Goal: Information Seeking & Learning: Learn about a topic

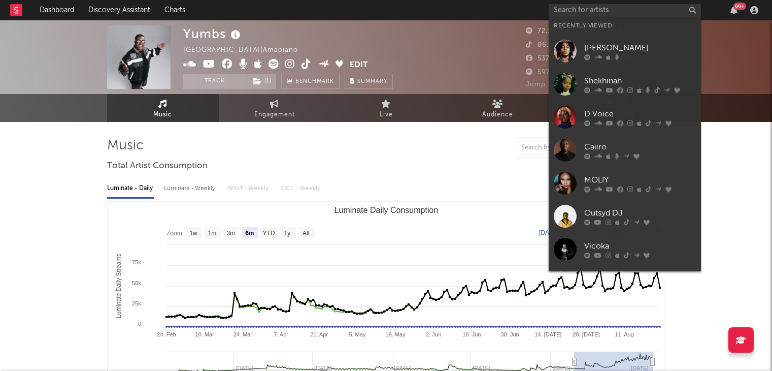
select select "6m"
click at [590, 8] on input "text" at bounding box center [625, 10] width 152 height 13
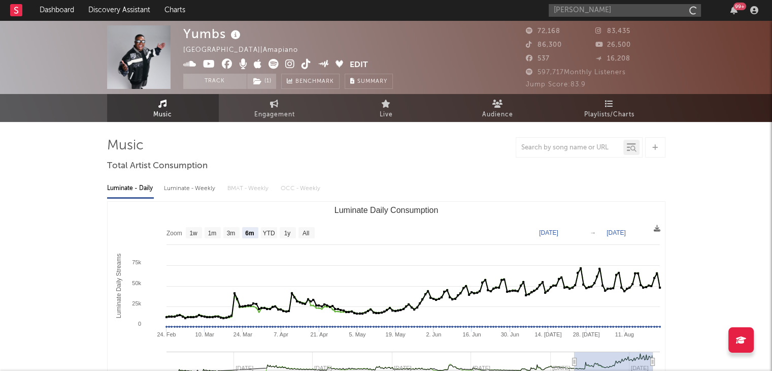
type input "[PERSON_NAME]"
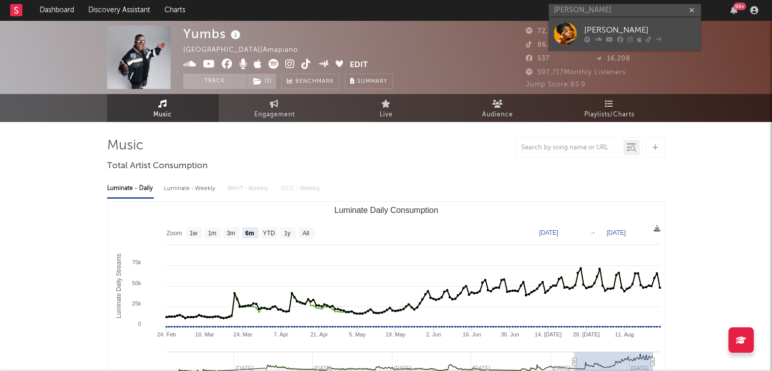
click at [560, 34] on div at bounding box center [565, 33] width 23 height 23
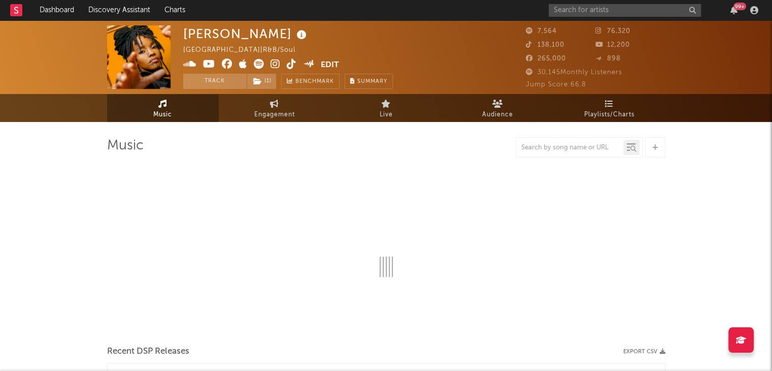
select select "6m"
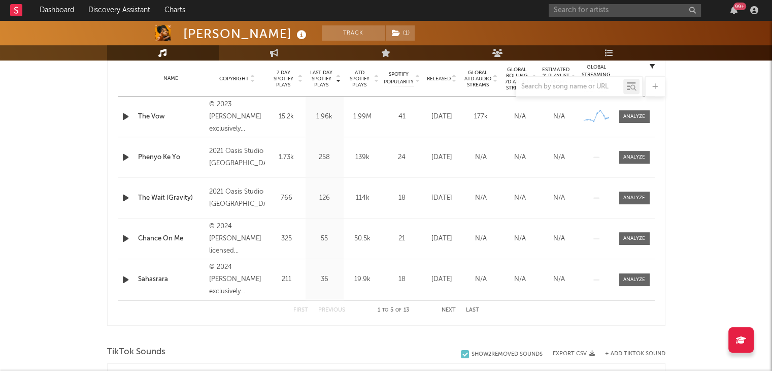
scroll to position [394, 0]
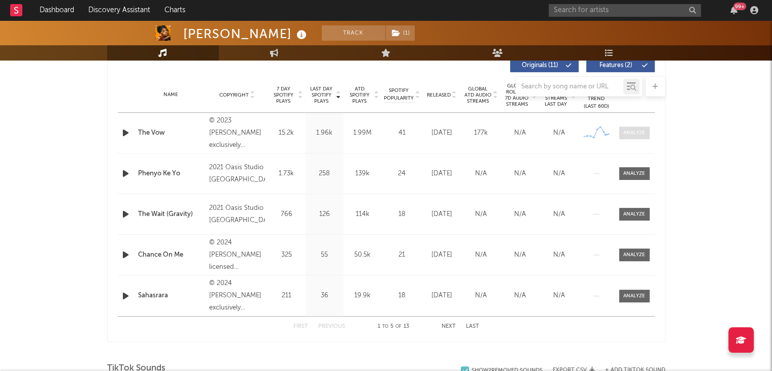
click at [638, 136] on span at bounding box center [634, 132] width 30 height 13
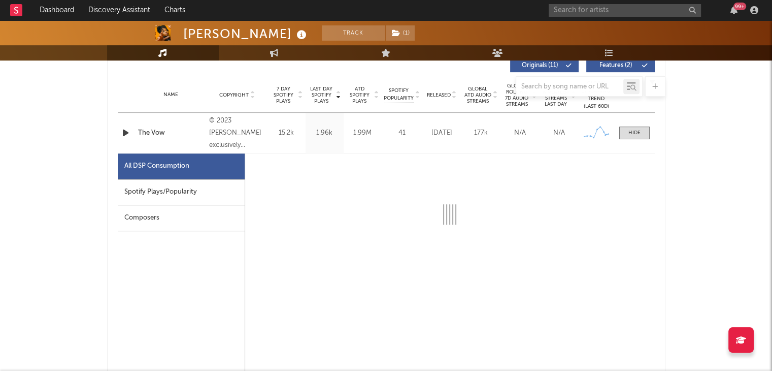
select select "6m"
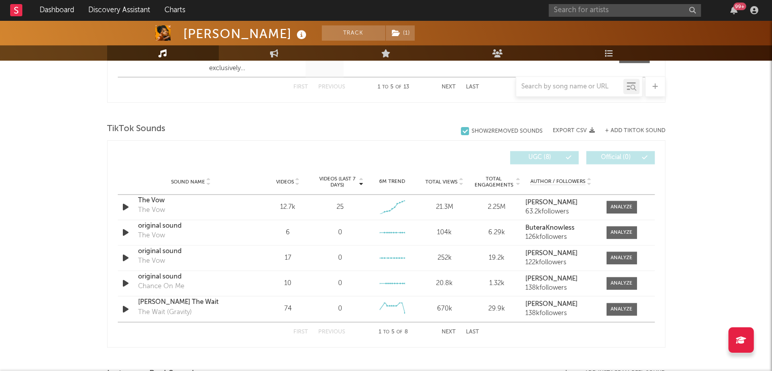
scroll to position [1130, 0]
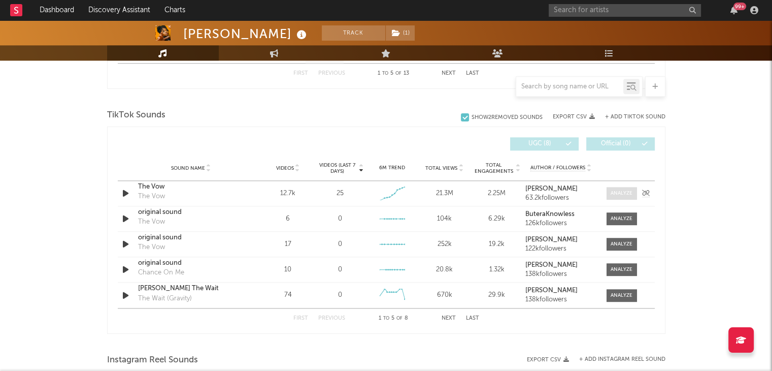
click at [622, 187] on span at bounding box center [622, 193] width 30 height 13
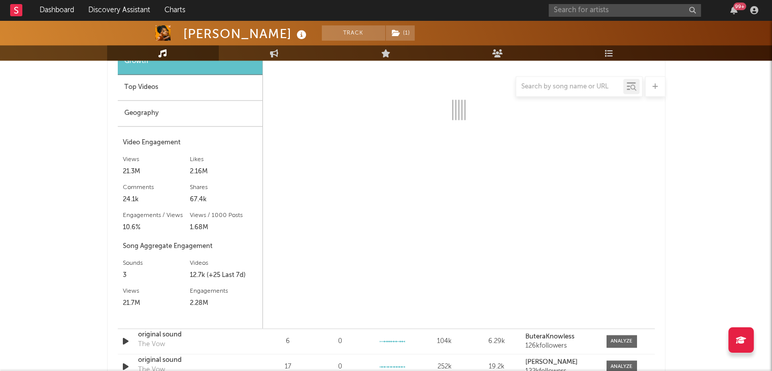
scroll to position [1285, 0]
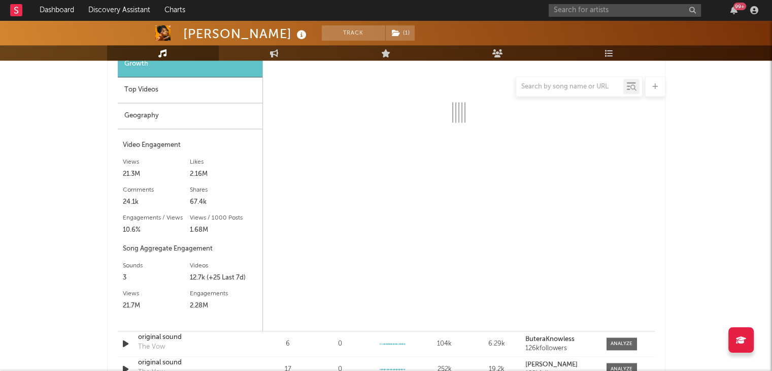
select select "6m"
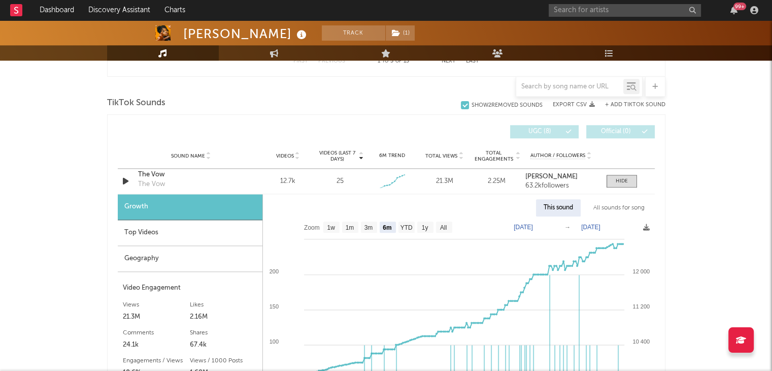
scroll to position [1121, 0]
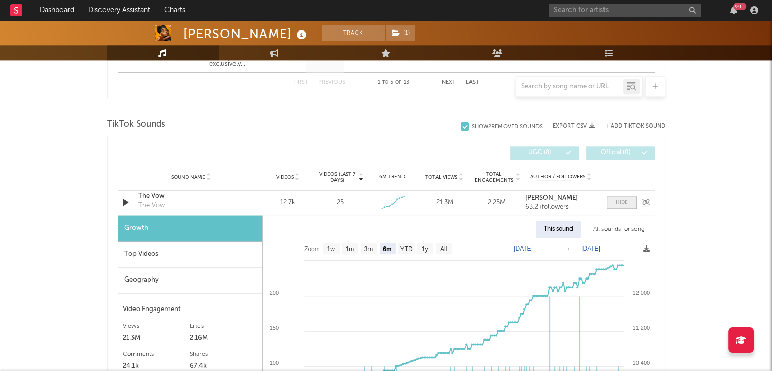
click at [621, 206] on span at bounding box center [622, 202] width 30 height 13
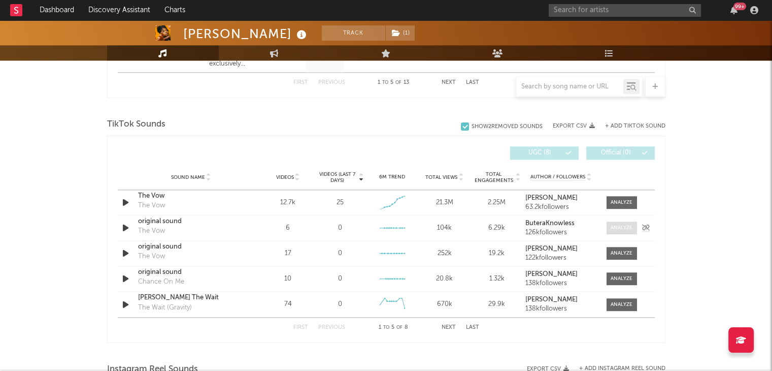
click at [629, 226] on div at bounding box center [622, 228] width 22 height 8
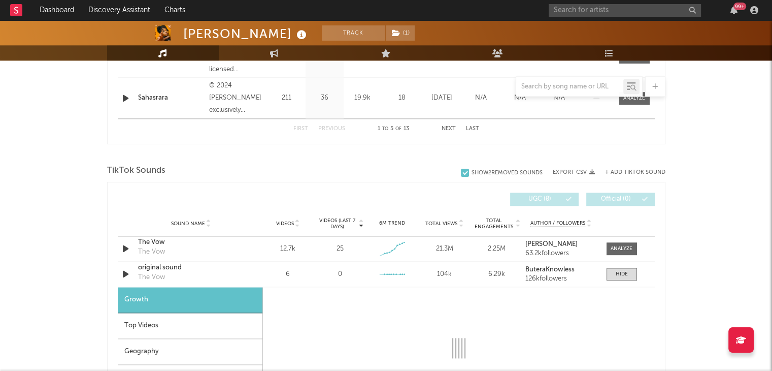
scroll to position [1059, 0]
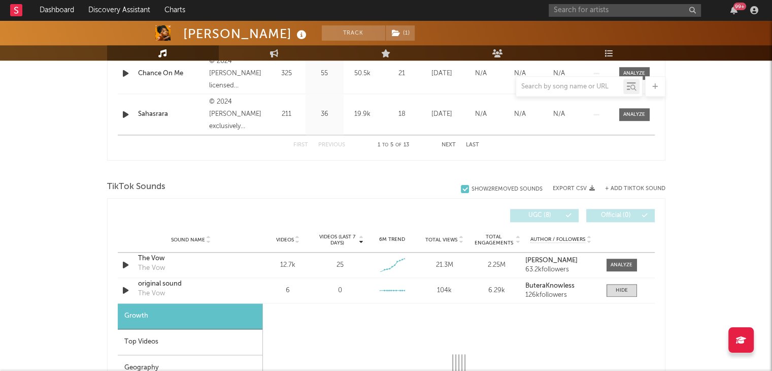
select select "6m"
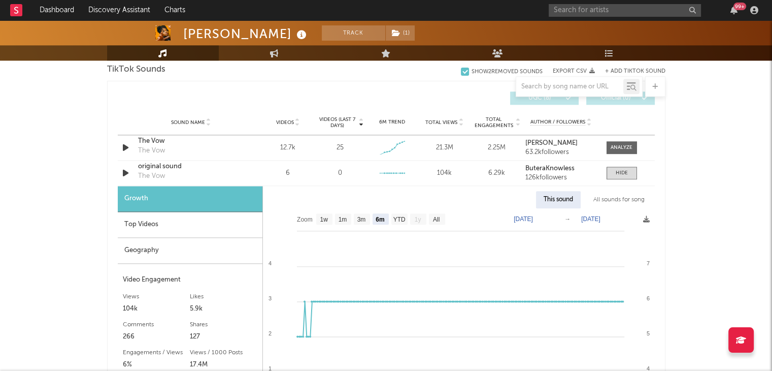
scroll to position [1194, 0]
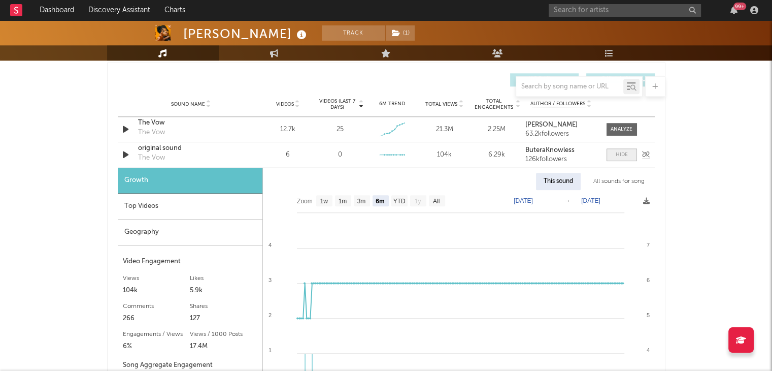
click at [622, 156] on div at bounding box center [622, 155] width 12 height 8
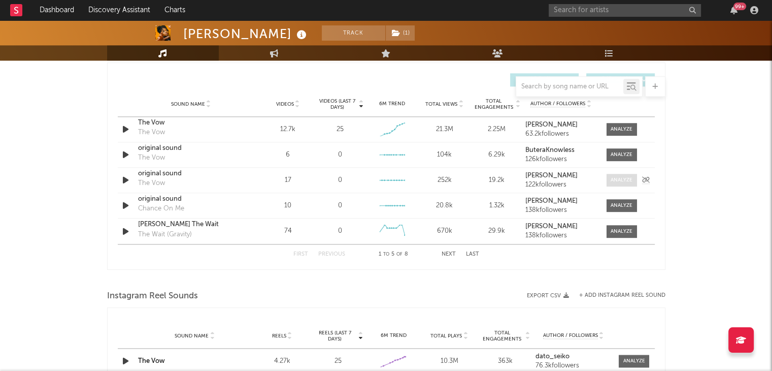
click at [620, 178] on div at bounding box center [622, 180] width 22 height 8
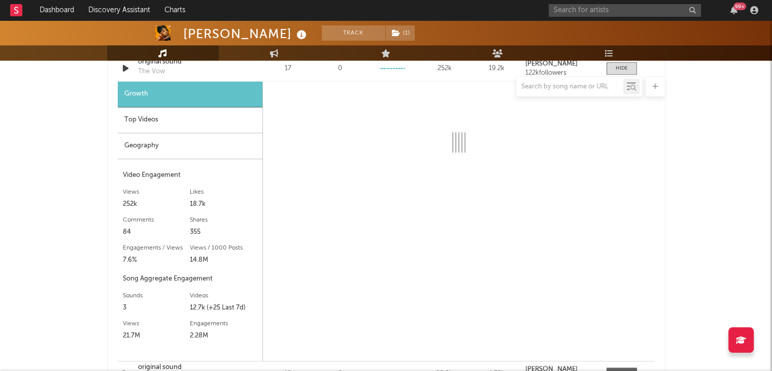
scroll to position [1309, 0]
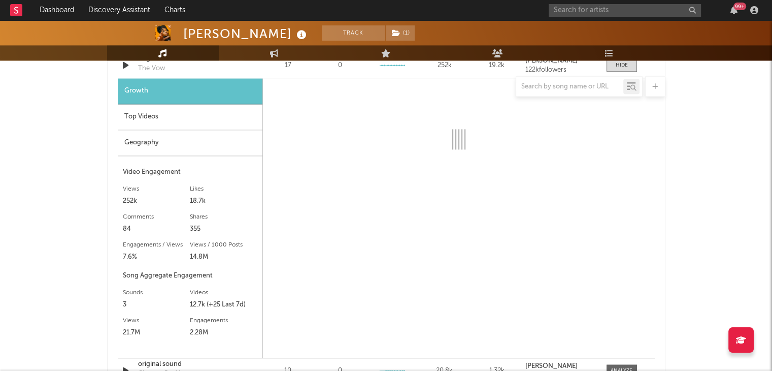
select select "6m"
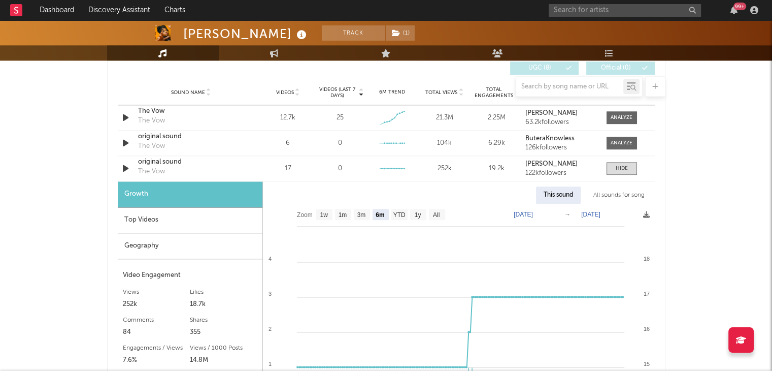
scroll to position [1214, 0]
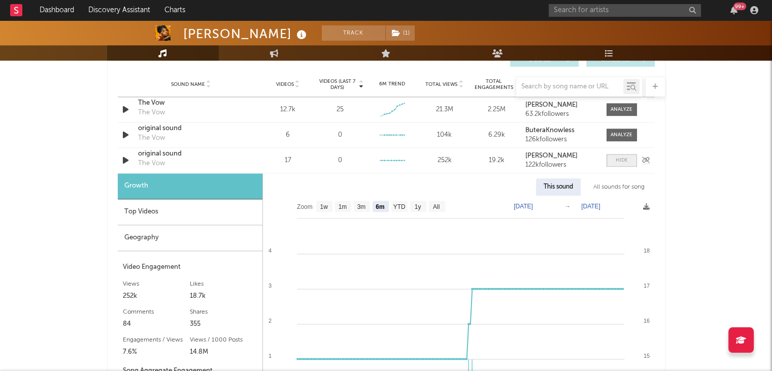
click at [623, 160] on div at bounding box center [622, 160] width 12 height 8
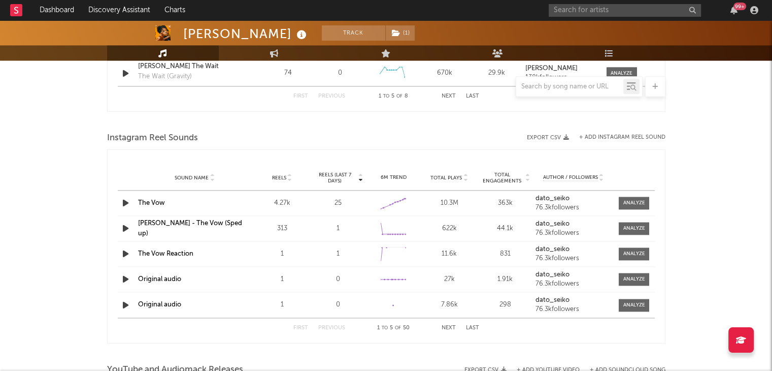
scroll to position [1354, 0]
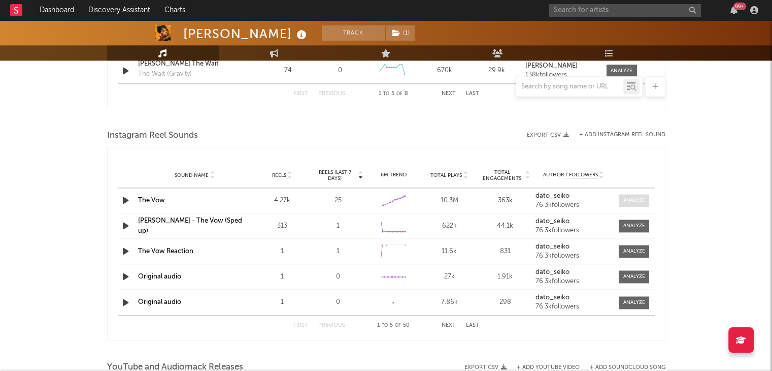
click at [627, 197] on div at bounding box center [634, 200] width 22 height 8
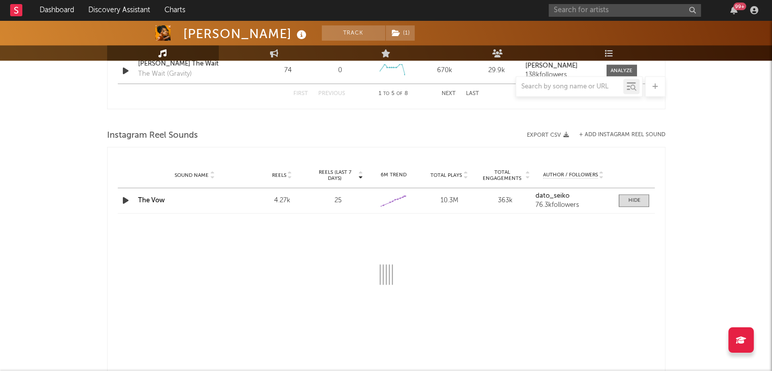
select select "6m"
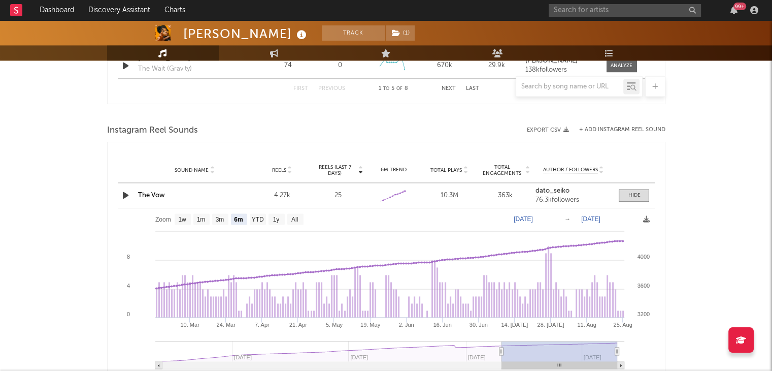
scroll to position [1357, 0]
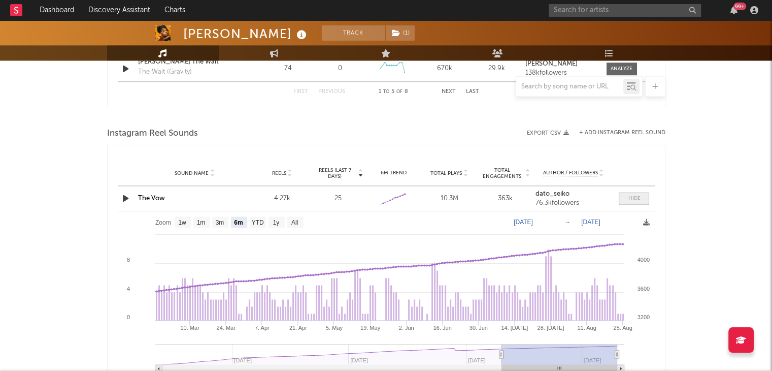
click at [631, 199] on div at bounding box center [634, 198] width 12 height 8
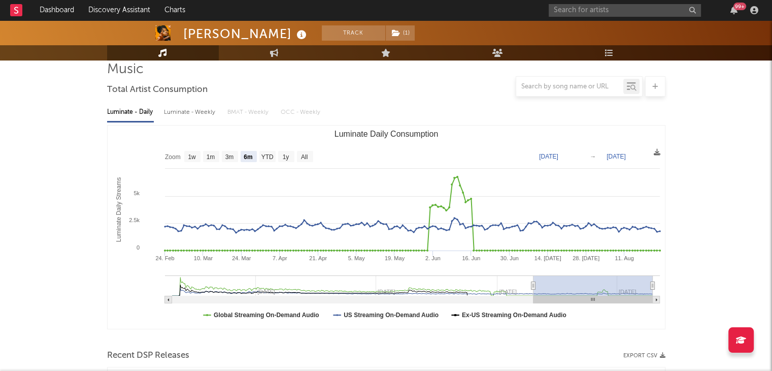
scroll to position [0, 0]
